Goal: Information Seeking & Learning: Learn about a topic

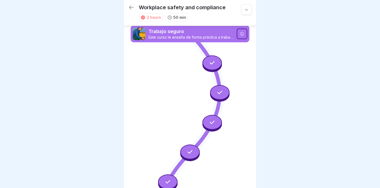
scroll to position [176, 0]
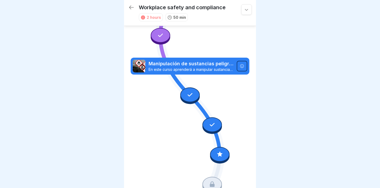
click at [217, 151] on icon at bounding box center [220, 154] width 7 height 7
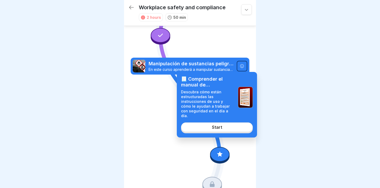
click at [215, 127] on div "📃 Comprender el manual de instrucciones Descubra cómo están estructuradas las i…" at bounding box center [217, 105] width 80 height 66
click at [215, 125] on div "Start" at bounding box center [217, 127] width 10 height 5
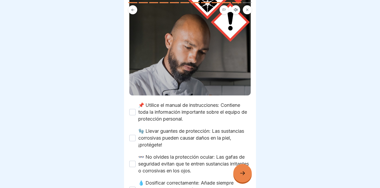
scroll to position [125, 0]
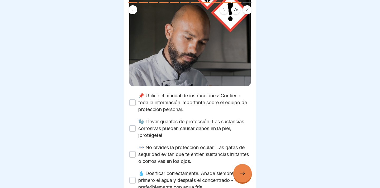
click at [137, 98] on div "📌 Utilice el manual de instrucciones: Contiene toda la información importante s…" at bounding box center [190, 102] width 122 height 21
click at [134, 99] on button "📌 Utilice el manual de instrucciones: Contiene toda la información importante s…" at bounding box center [132, 102] width 6 height 6
click at [135, 125] on button "🧤 Llevar guantes de protección: Las sustancias corrosivas pueden causar daños e…" at bounding box center [132, 128] width 6 height 6
click at [136, 144] on div "👓 No olvides la protección ocular: Las gafas de seguridad evitan que te entren …" at bounding box center [190, 154] width 122 height 21
click at [136, 146] on div "👓 No olvides la protección ocular: Las gafas de seguridad evitan que te entren …" at bounding box center [190, 154] width 122 height 21
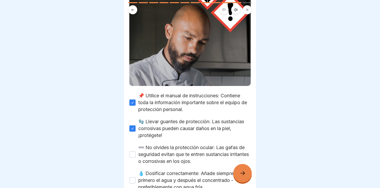
click at [135, 151] on button "👓 No olvides la protección ocular: Las gafas de seguridad evitan que te entren …" at bounding box center [132, 154] width 6 height 6
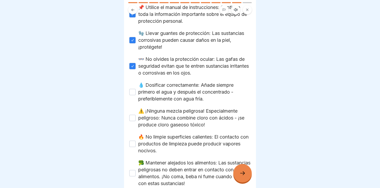
click at [132, 89] on button "💧 Dosificar correctamente: Añade siempre primero el agua y después el concentra…" at bounding box center [132, 92] width 6 height 6
click at [133, 115] on button "⚠️ ¡Ninguna mezcla peligrosa! Especialmente peligroso: Nunca combine cloro con …" at bounding box center [132, 118] width 6 height 6
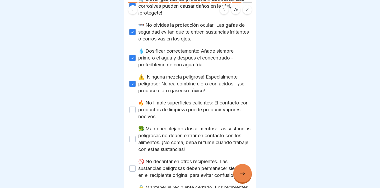
scroll to position [256, 0]
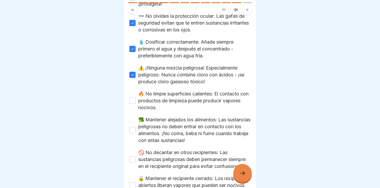
click at [132, 97] on button "🔥 No limpie superficies calientes: El contacto con productos de limpieza puede …" at bounding box center [132, 100] width 6 height 6
click at [132, 127] on button "🥦 Mantener alejados los alimentos: Las sustancias peligrosas no deben entrar en…" at bounding box center [132, 130] width 6 height 6
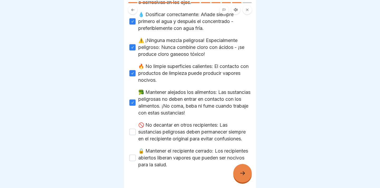
scroll to position [298, 0]
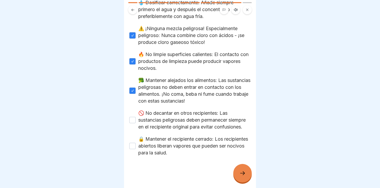
click at [134, 110] on div "🚫 No decantar en otros recipientes: Las sustancias peligrosas deben permanecer …" at bounding box center [190, 120] width 122 height 21
click at [134, 117] on button "🚫 No decantar en otros recipientes: Las sustancias peligrosas deben permanecer …" at bounding box center [132, 120] width 6 height 6
click at [133, 145] on button "🔒 Mantener el recipiente cerrado: Los recipientes abiertos liberan vapores que …" at bounding box center [132, 146] width 6 height 6
click at [246, 175] on div at bounding box center [243, 173] width 18 height 18
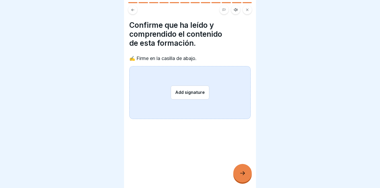
click at [182, 92] on button "Add signature" at bounding box center [190, 92] width 39 height 14
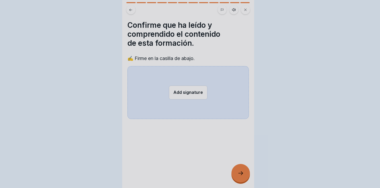
scroll to position [0, 0]
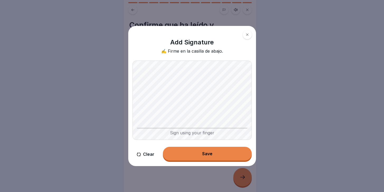
click at [203, 152] on div "Save" at bounding box center [207, 153] width 10 height 5
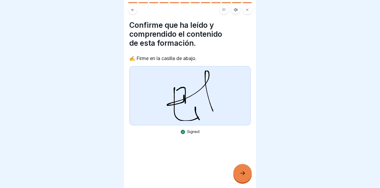
click at [237, 172] on div at bounding box center [243, 173] width 18 height 18
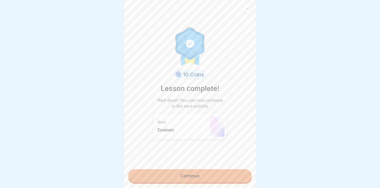
click at [197, 175] on link "Continue" at bounding box center [190, 175] width 124 height 13
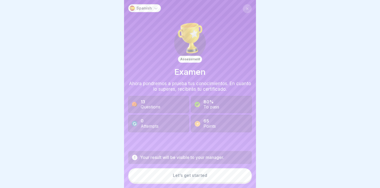
click at [196, 182] on button "Let’s get started" at bounding box center [190, 175] width 124 height 14
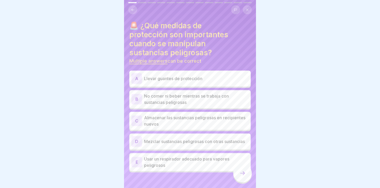
click at [192, 82] on div "A Llevar guantes de protección" at bounding box center [190, 78] width 117 height 11
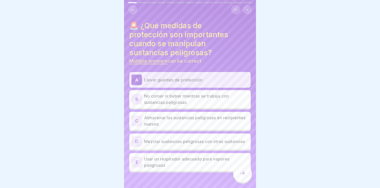
click at [188, 98] on p "No comer ni beber mientras se trabaja con sustancias peligrosas" at bounding box center [196, 99] width 105 height 13
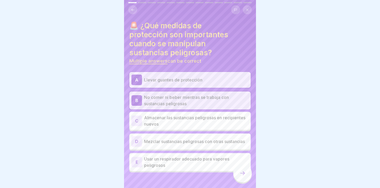
click at [187, 166] on p "Usar un respirador adecuado para vapores peligrosos" at bounding box center [196, 162] width 105 height 13
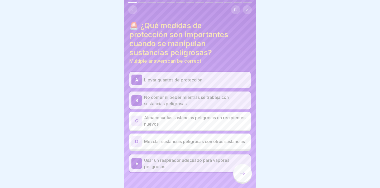
click at [246, 178] on div at bounding box center [243, 173] width 18 height 18
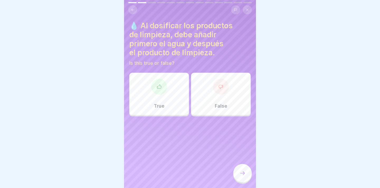
click at [156, 97] on div "True" at bounding box center [159, 94] width 60 height 42
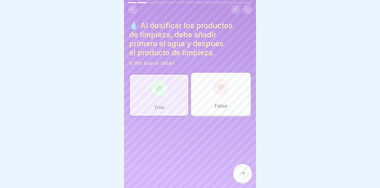
click at [240, 176] on icon at bounding box center [243, 173] width 6 height 6
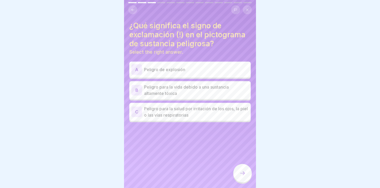
click at [223, 114] on p "Peligro para la salud por irritación de los ojos, la piel o las vías respirator…" at bounding box center [196, 111] width 105 height 13
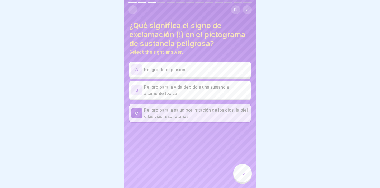
click at [234, 176] on div at bounding box center [243, 173] width 18 height 18
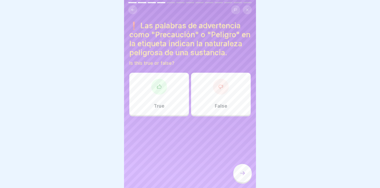
click at [162, 92] on div at bounding box center [159, 87] width 16 height 16
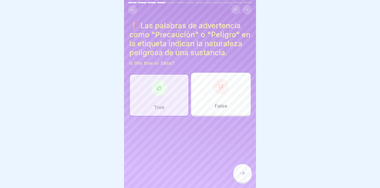
click at [240, 176] on icon at bounding box center [243, 173] width 6 height 6
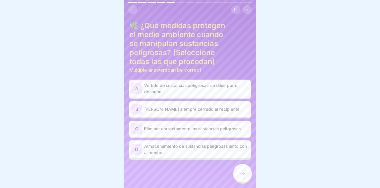
click at [217, 111] on p "[PERSON_NAME] siempre cerrado el recipiente" at bounding box center [196, 109] width 105 height 6
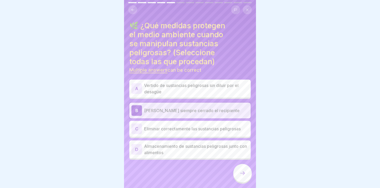
click at [239, 180] on div at bounding box center [243, 173] width 18 height 18
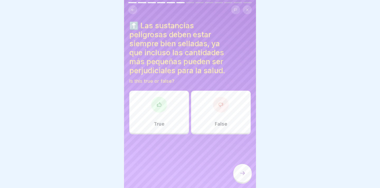
click at [170, 113] on div "True" at bounding box center [159, 112] width 60 height 42
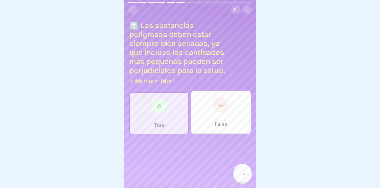
click at [243, 176] on icon at bounding box center [243, 173] width 6 height 6
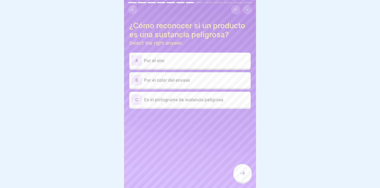
click at [222, 106] on div "C En el pictograma de sustancia peligrosa" at bounding box center [190, 100] width 122 height 16
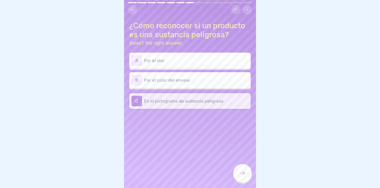
click at [238, 179] on div at bounding box center [243, 173] width 18 height 18
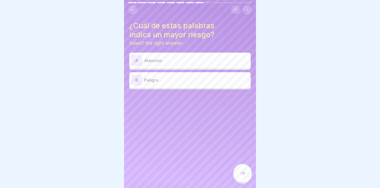
click at [219, 87] on div "B Peligro" at bounding box center [190, 80] width 122 height 16
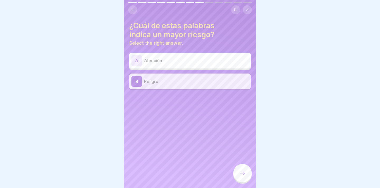
click at [241, 176] on icon at bounding box center [243, 173] width 6 height 6
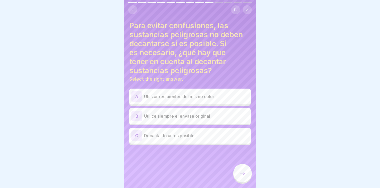
click at [213, 114] on p "Utilice siempre el envase original" at bounding box center [196, 116] width 105 height 6
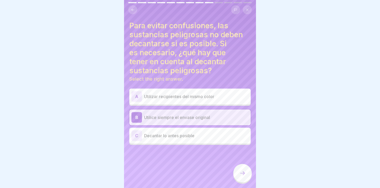
click at [239, 169] on div at bounding box center [243, 174] width 18 height 20
click at [240, 173] on div at bounding box center [243, 173] width 18 height 18
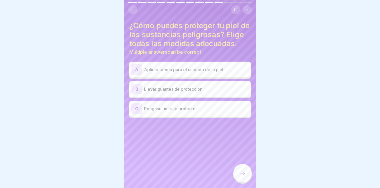
click at [230, 94] on div "B Llevar guantes de protección" at bounding box center [190, 89] width 117 height 11
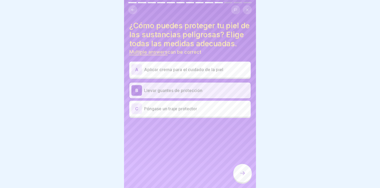
click at [223, 112] on p "Póngase un traje protector" at bounding box center [196, 108] width 105 height 6
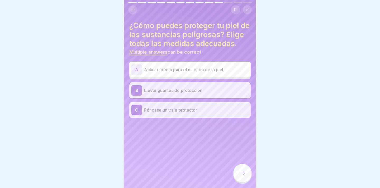
click at [243, 176] on icon at bounding box center [243, 173] width 6 height 6
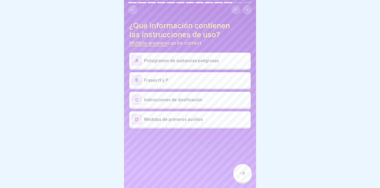
click at [216, 82] on p "Frases H y P" at bounding box center [196, 80] width 105 height 6
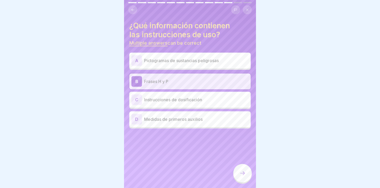
click at [216, 61] on p "Pictogramas de sustancias peligrosas" at bounding box center [196, 60] width 105 height 6
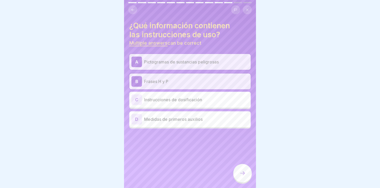
click at [241, 176] on icon at bounding box center [243, 173] width 6 height 6
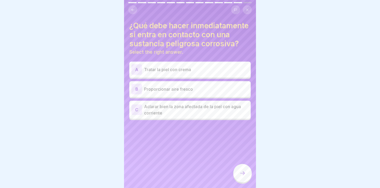
click at [212, 116] on p "Aclarar bien la zona afectada de la piel con agua corriente" at bounding box center [196, 109] width 105 height 13
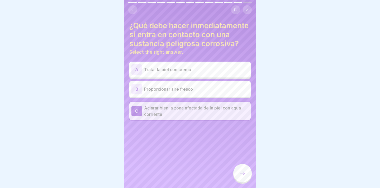
click at [240, 182] on div at bounding box center [243, 173] width 18 height 18
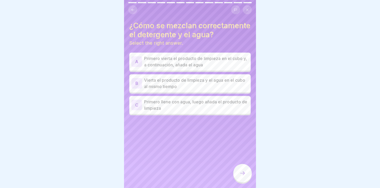
click at [219, 111] on p "Primero llene con agua, luego añada el producto de limpieza" at bounding box center [196, 105] width 105 height 13
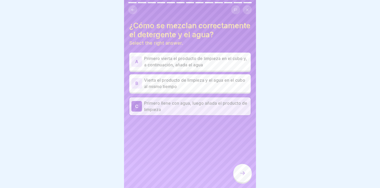
click at [238, 175] on div at bounding box center [243, 173] width 18 height 18
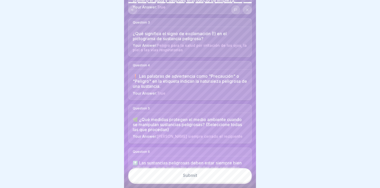
scroll to position [172, 0]
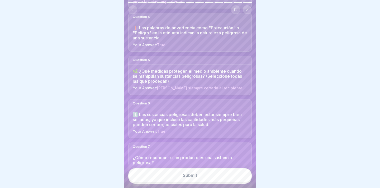
click at [210, 182] on button "Submit" at bounding box center [190, 175] width 124 height 14
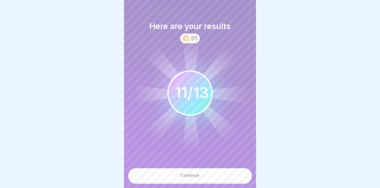
scroll to position [4, 0]
click at [200, 175] on button "Continue" at bounding box center [190, 175] width 124 height 14
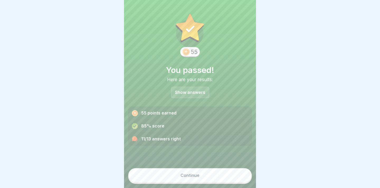
click at [200, 174] on button "Continue" at bounding box center [190, 175] width 124 height 14
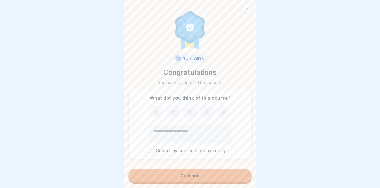
click at [193, 180] on button "Continue" at bounding box center [190, 176] width 124 height 14
click at [155, 151] on label "Submit my comment anonymously" at bounding box center [190, 150] width 82 height 5
click at [154, 151] on button "Submit my comment anonymously" at bounding box center [151, 150] width 5 height 5
click at [157, 119] on div "Submit my comment anonymously" at bounding box center [190, 129] width 82 height 48
click at [157, 111] on icon at bounding box center [157, 112] width 14 height 14
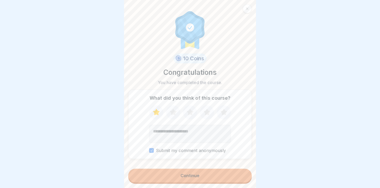
click at [182, 177] on div "Continue" at bounding box center [190, 175] width 19 height 5
